Goal: Information Seeking & Learning: Understand process/instructions

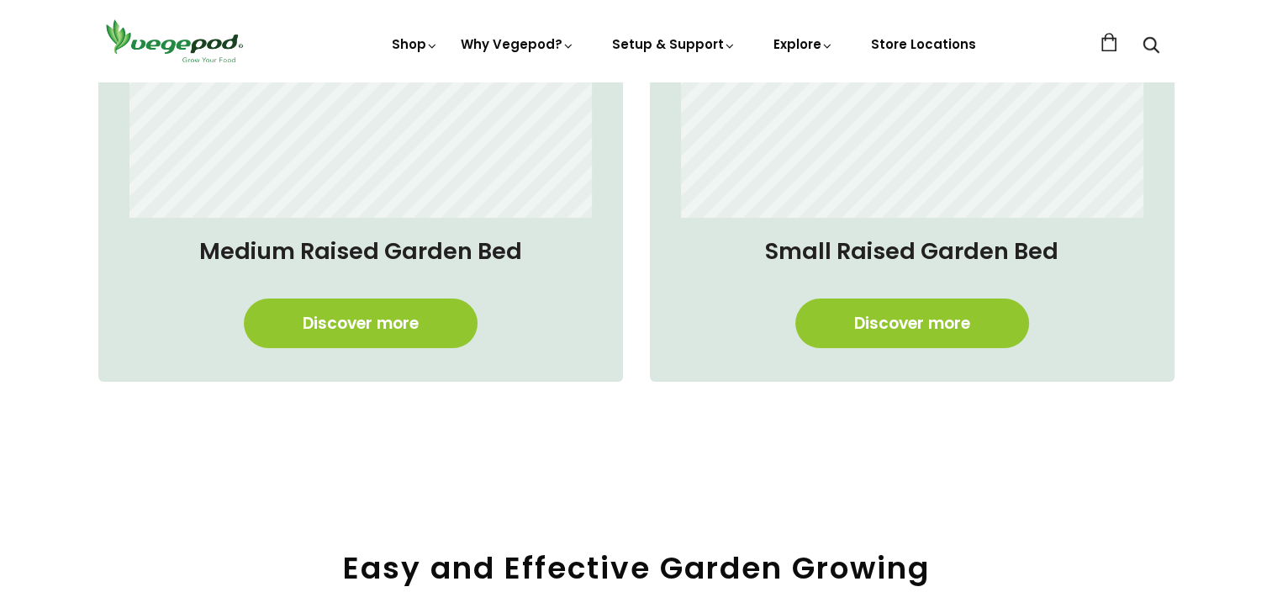
scroll to position [0, 1520]
